Goal: Browse casually: Explore the website without a specific task or goal

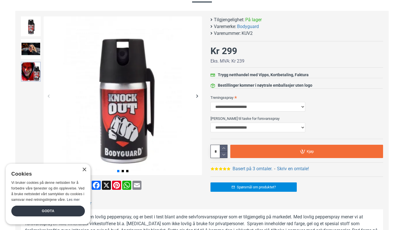
click at [29, 75] on img at bounding box center [31, 72] width 20 height 20
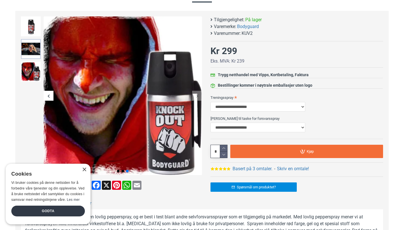
click at [33, 47] on img at bounding box center [31, 49] width 20 height 20
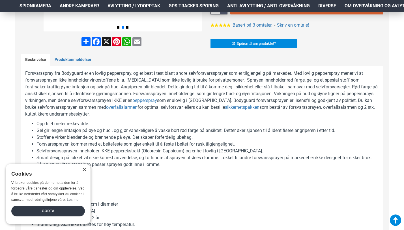
scroll to position [227, 0]
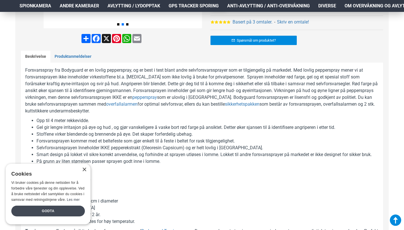
click at [69, 211] on div "Godta" at bounding box center [48, 211] width 74 height 11
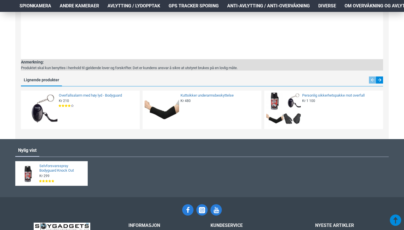
scroll to position [1032, 0]
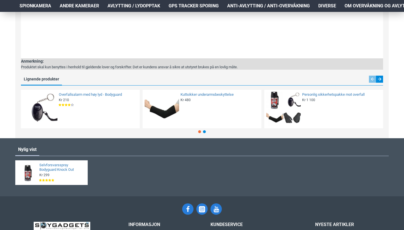
click at [353, 98] on div "Kr 1 100" at bounding box center [341, 100] width 78 height 5
click at [353, 94] on link "Personlig sikkerhetspakke mot overfall" at bounding box center [341, 94] width 78 height 5
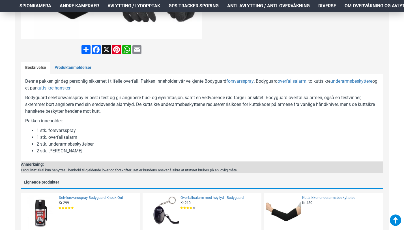
scroll to position [238, 0]
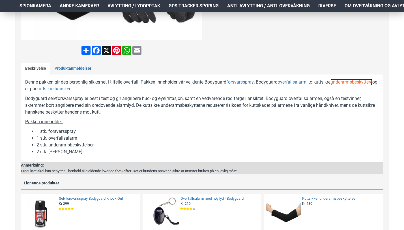
click at [360, 84] on link "underarmsbeskyttere" at bounding box center [352, 82] width 42 height 7
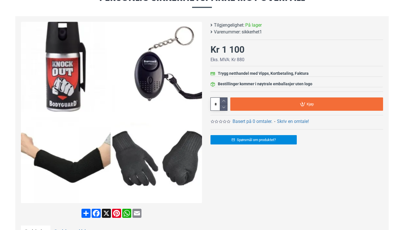
scroll to position [0, 0]
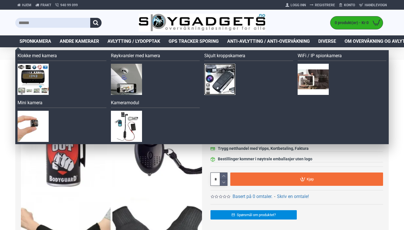
click at [219, 76] on img at bounding box center [219, 79] width 31 height 31
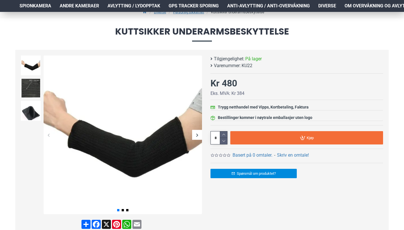
scroll to position [95, 0]
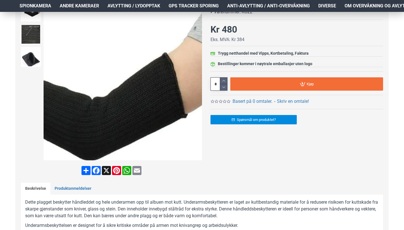
click at [199, 81] on div "Next slide" at bounding box center [197, 81] width 10 height 10
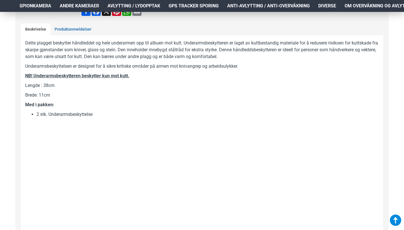
scroll to position [255, 0]
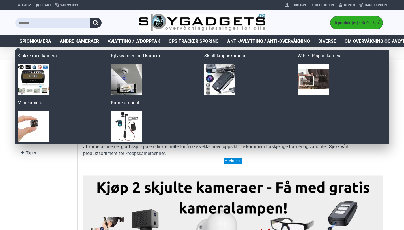
click at [39, 42] on span "Spionkamera" at bounding box center [36, 41] width 32 height 7
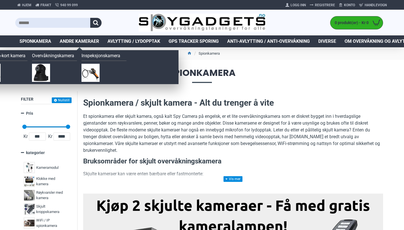
click at [72, 44] on span "Andre kameraer" at bounding box center [79, 41] width 39 height 7
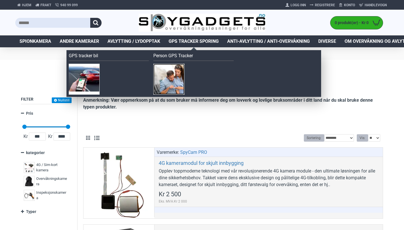
click at [174, 88] on img at bounding box center [168, 79] width 31 height 31
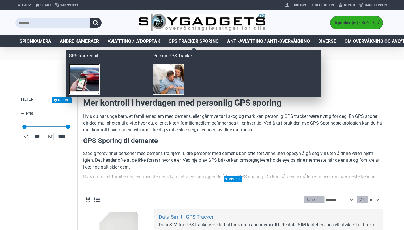
click at [91, 74] on img at bounding box center [84, 79] width 31 height 31
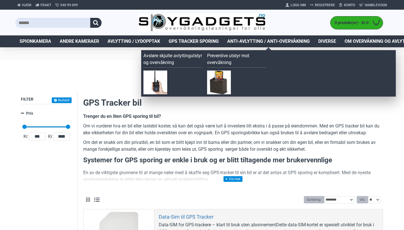
click at [267, 38] on span "Anti-avlytting / Anti-overvåkning" at bounding box center [268, 41] width 83 height 7
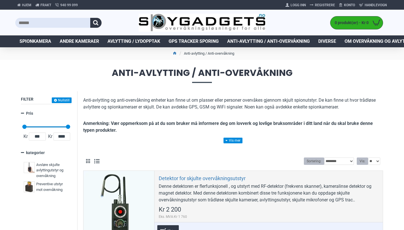
click at [329, 42] on span "Diverse" at bounding box center [328, 41] width 18 height 7
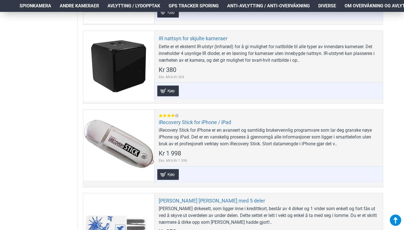
scroll to position [939, 0]
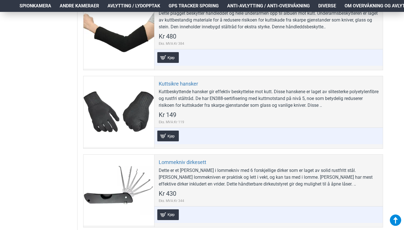
scroll to position [1371, 0]
